Goal: Check status: Check status

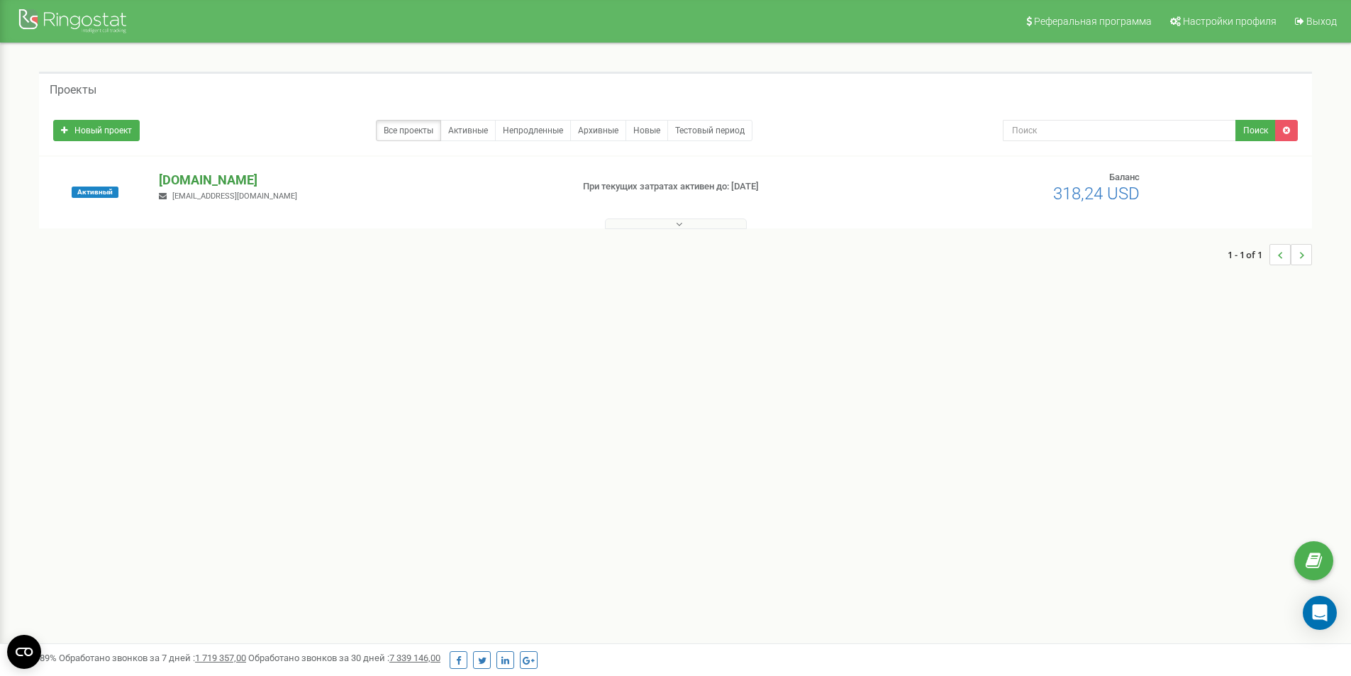
click at [204, 177] on p "[DOMAIN_NAME]" at bounding box center [359, 180] width 401 height 18
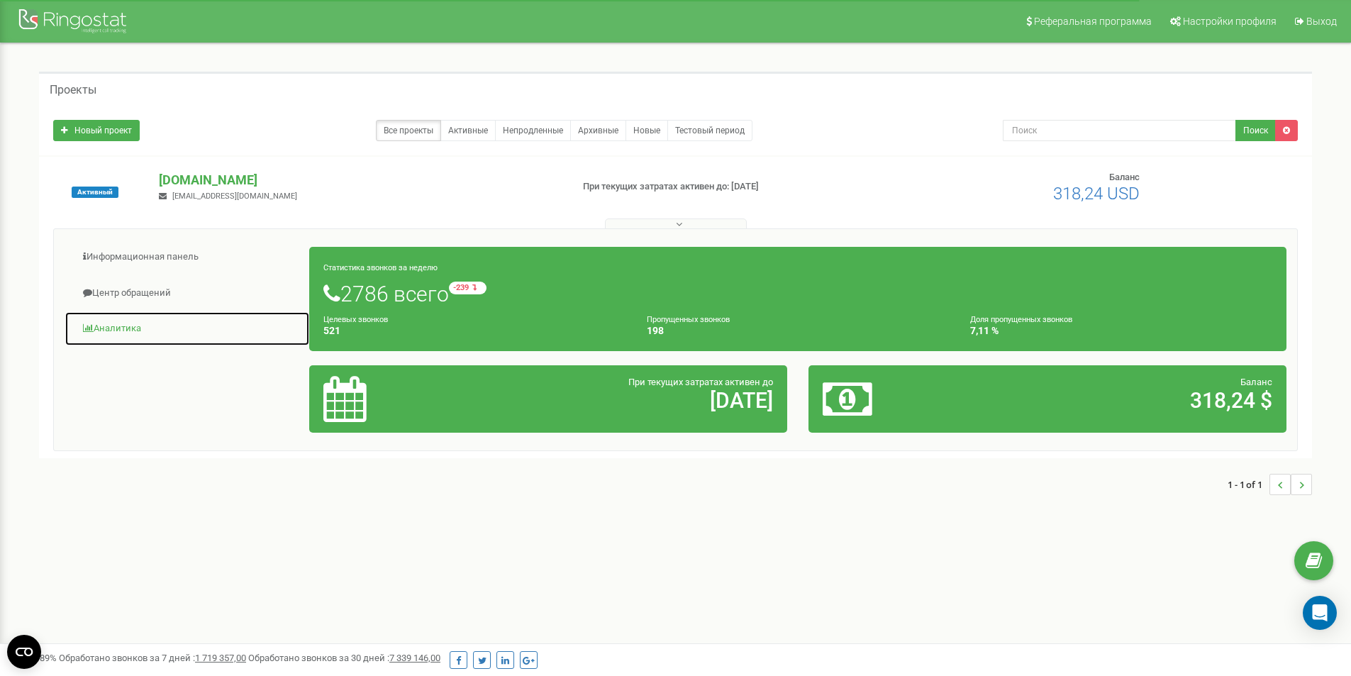
click at [125, 323] on link "Аналитика" at bounding box center [187, 328] width 245 height 35
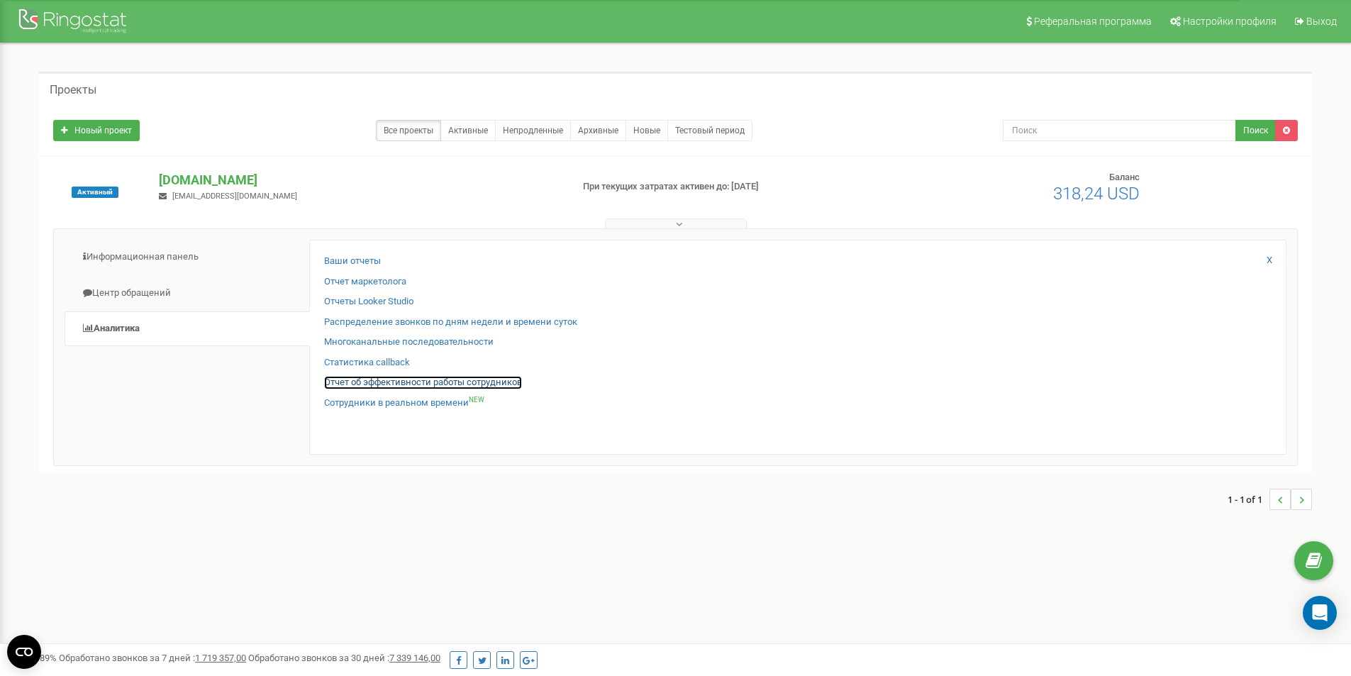
click at [375, 382] on link "Отчет об эффективности работы сотрудников" at bounding box center [423, 382] width 198 height 13
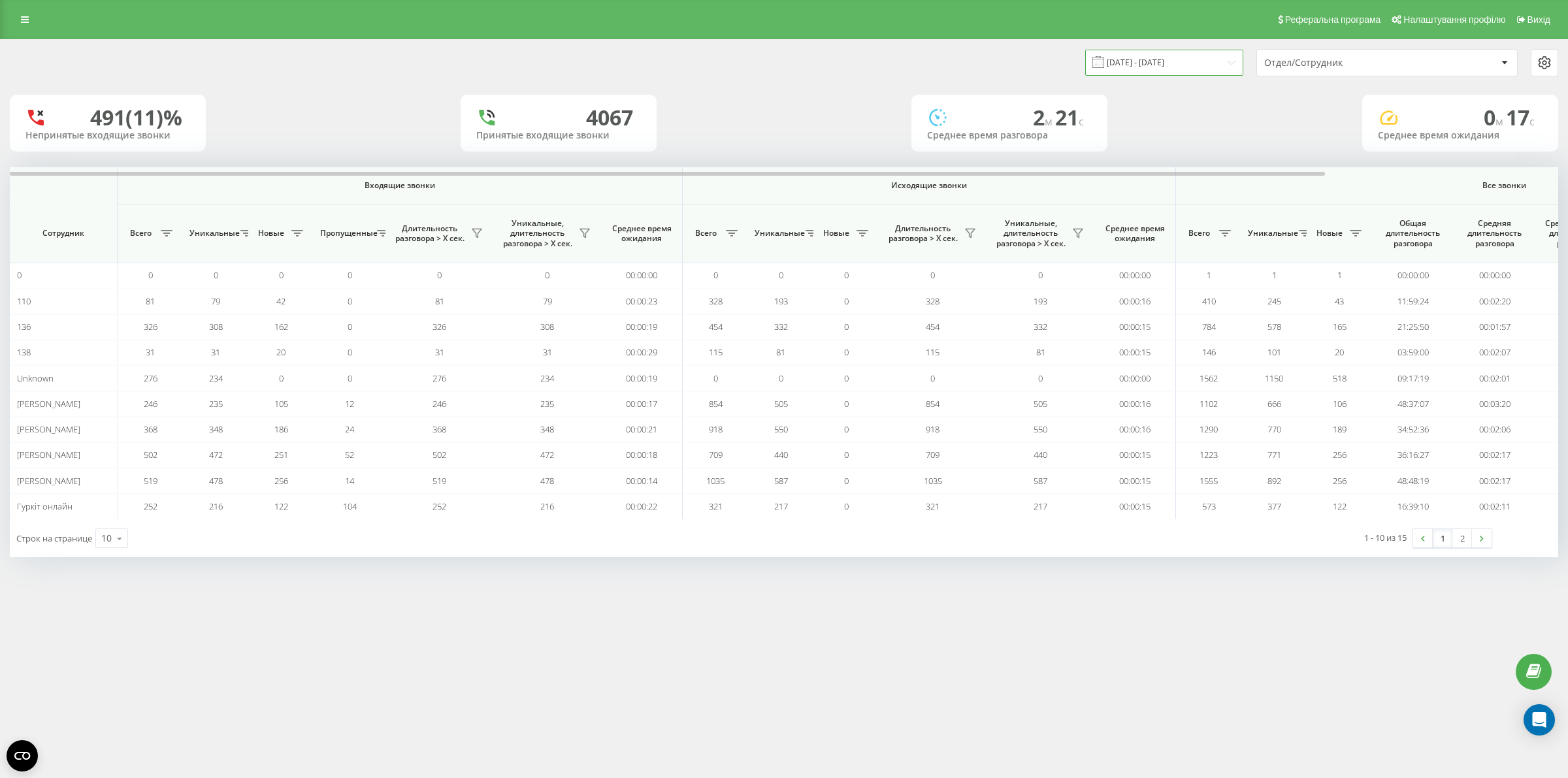
click at [1230, 60] on input "[DATE] - [DATE]" at bounding box center [1164, 63] width 158 height 26
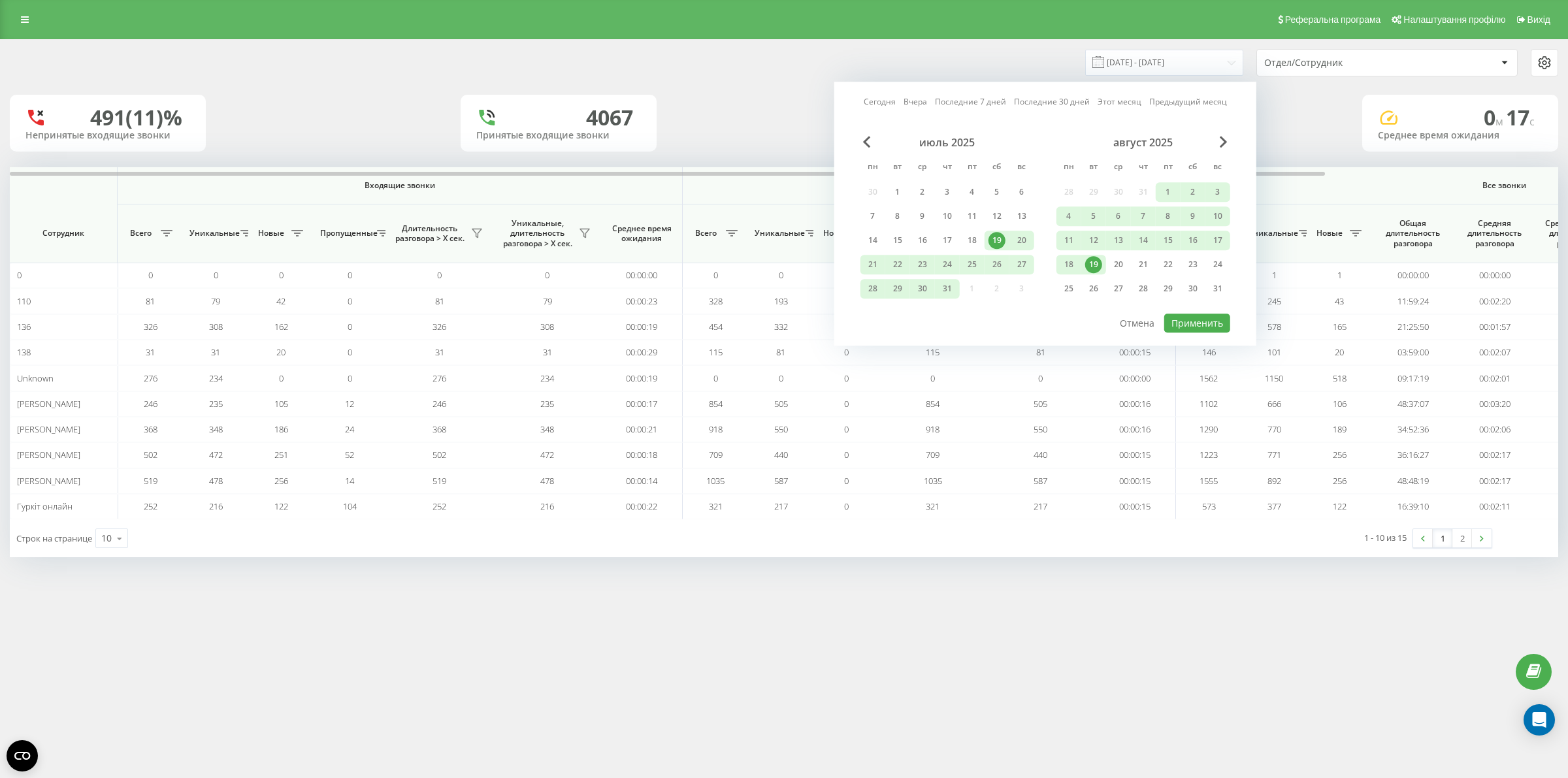
click at [1097, 259] on div "19" at bounding box center [1094, 264] width 17 height 17
click at [1096, 259] on div "19" at bounding box center [1094, 264] width 17 height 17
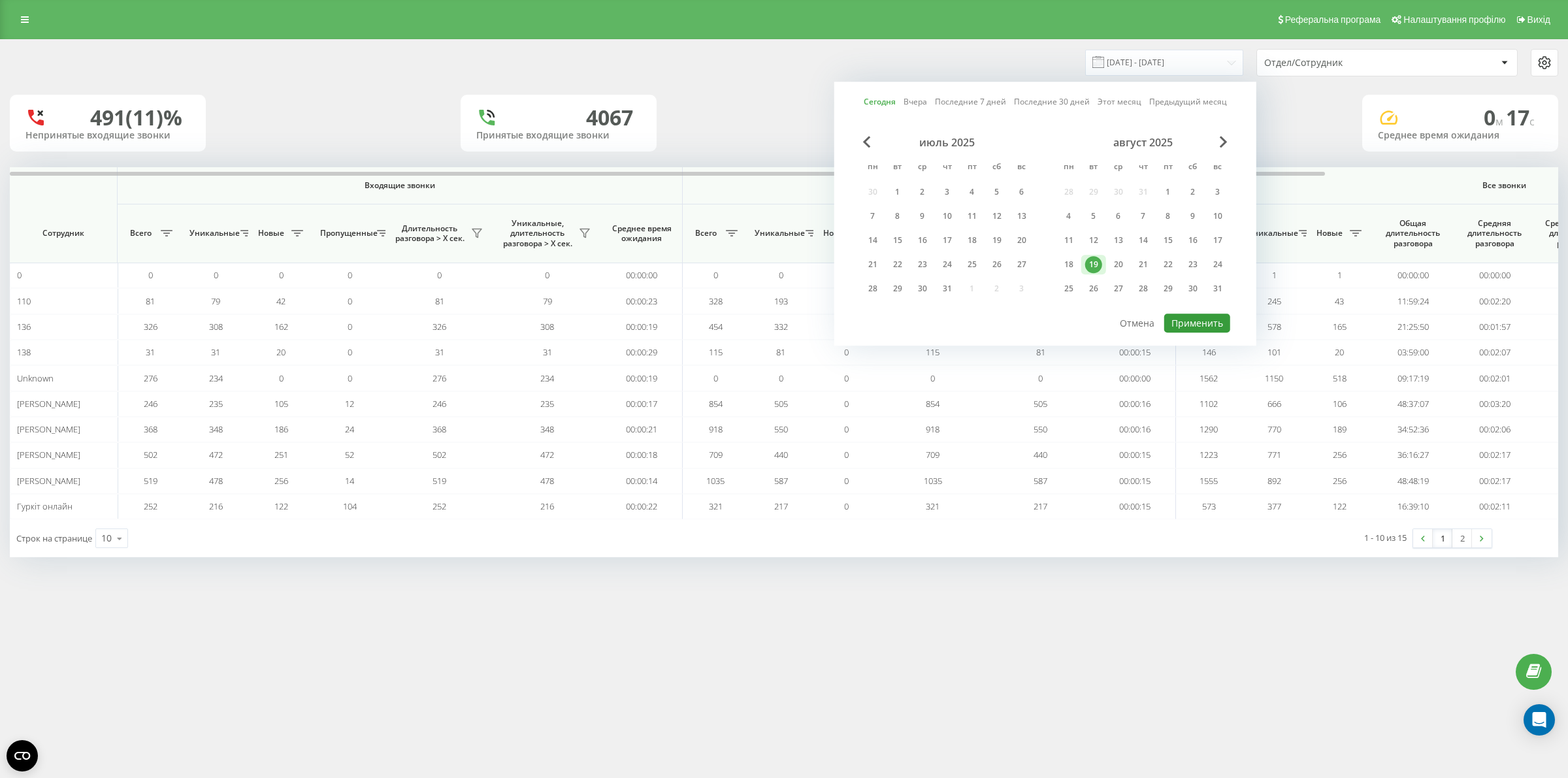
click at [1198, 319] on button "Применить" at bounding box center [1198, 322] width 66 height 19
type input "[DATE] - [DATE]"
